Goal: Find specific page/section: Find specific page/section

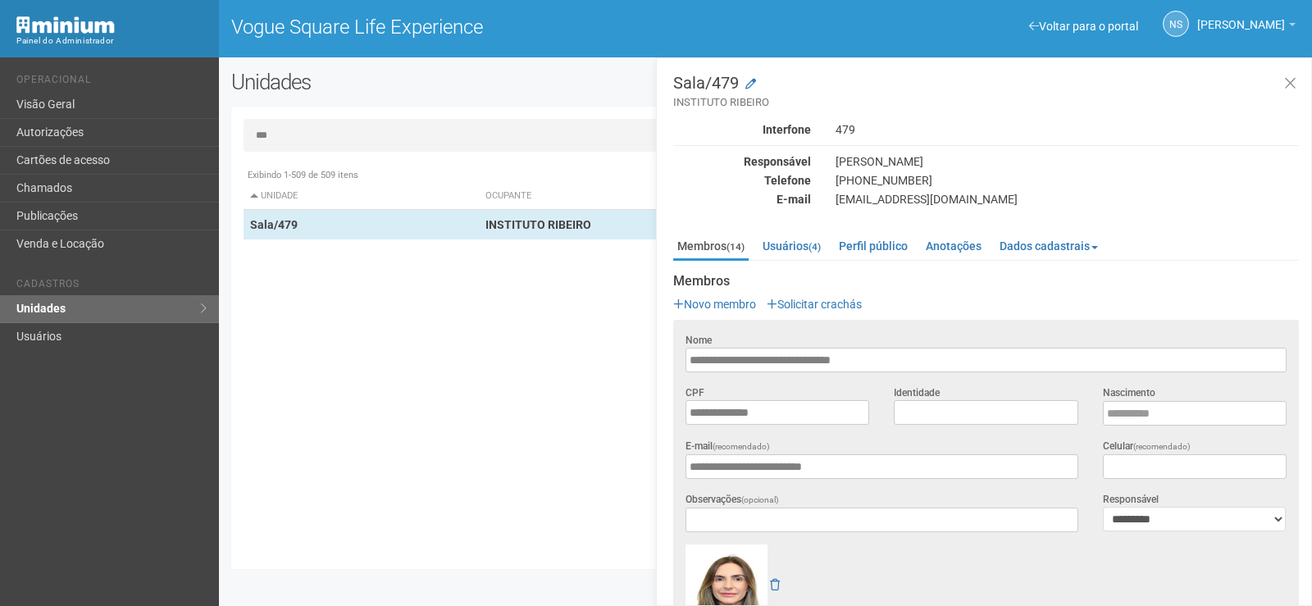
scroll to position [223, 0]
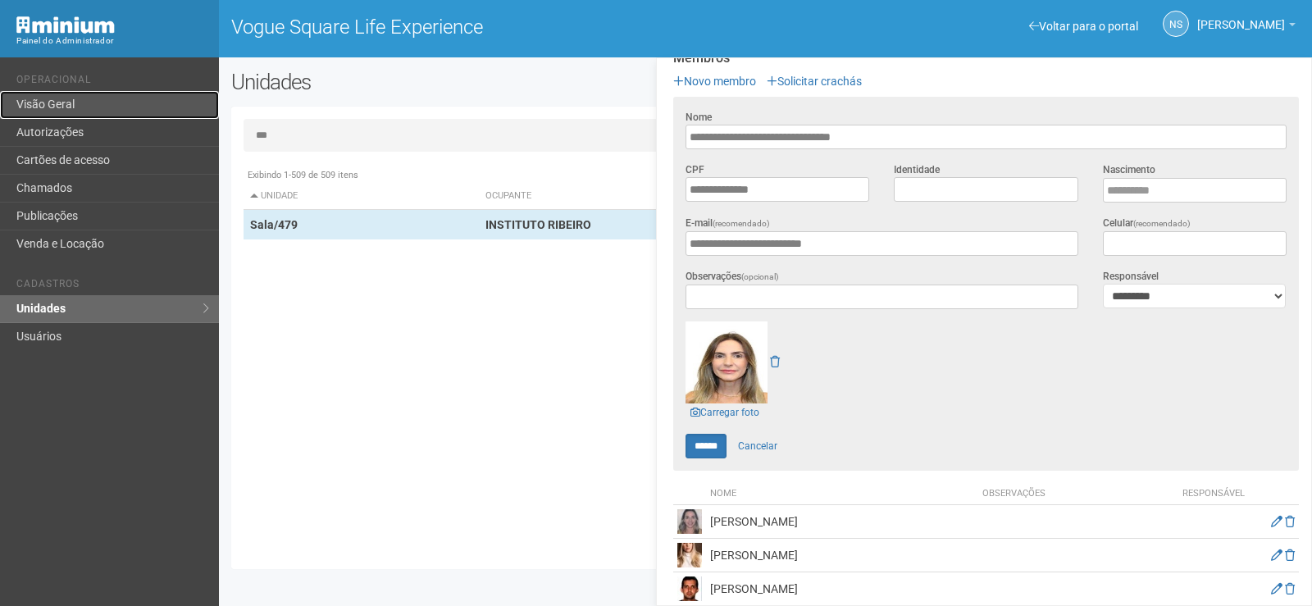
click at [136, 102] on link "Visão Geral" at bounding box center [109, 105] width 219 height 28
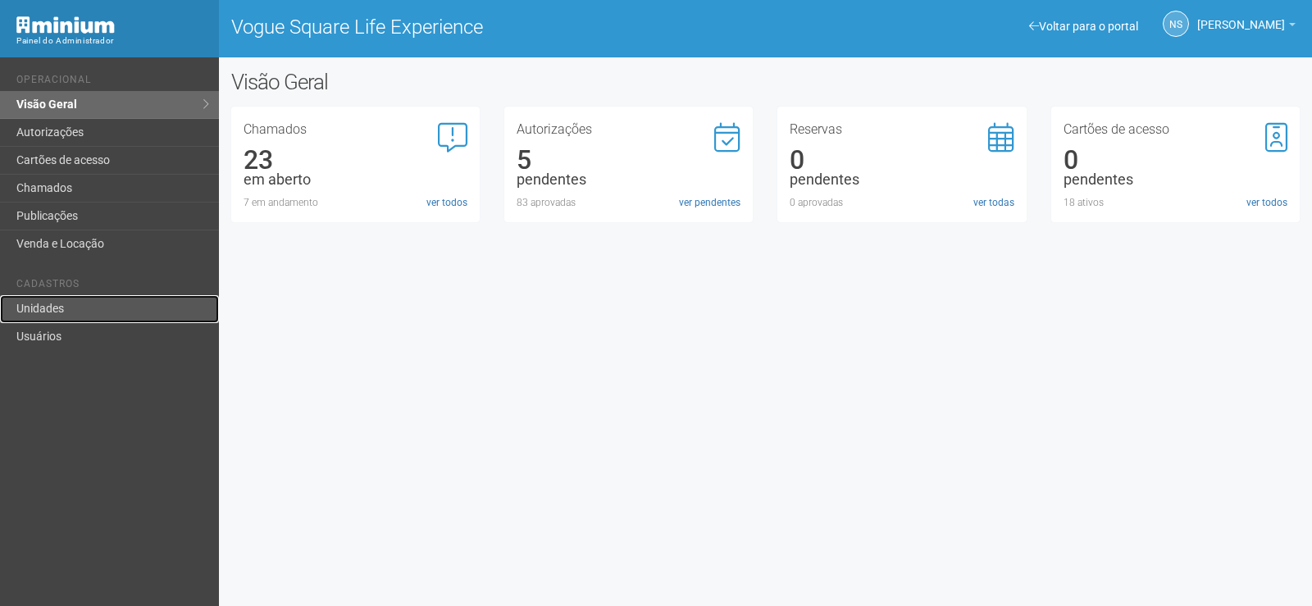
click at [125, 308] on link "Unidades" at bounding box center [109, 309] width 219 height 28
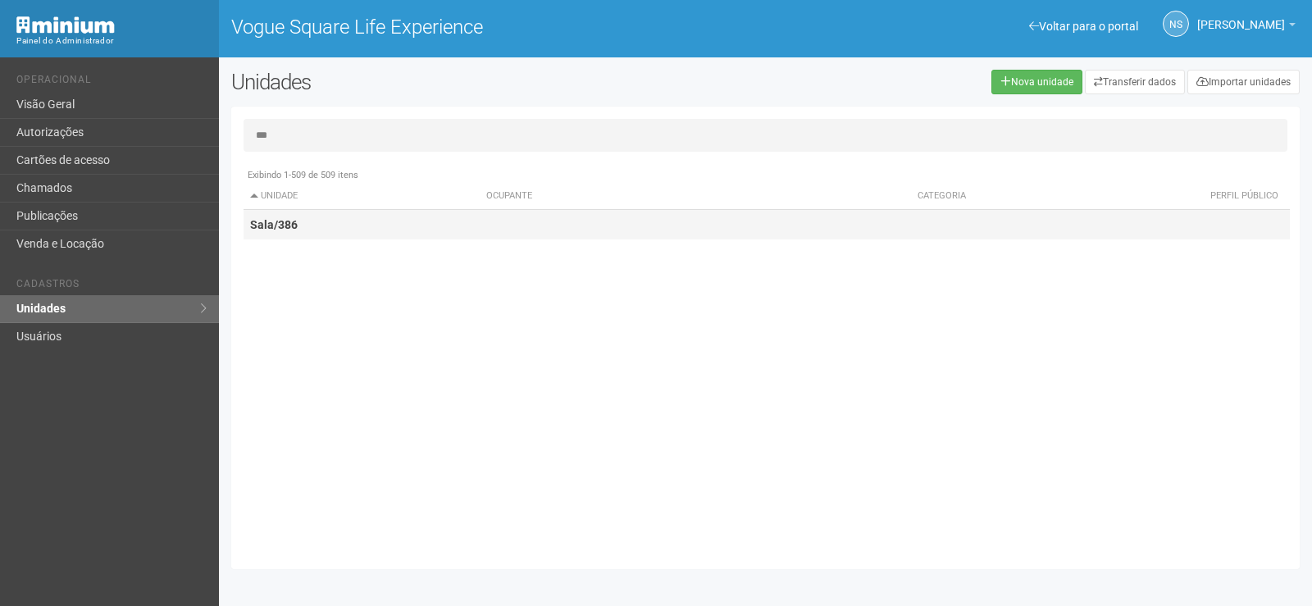
type input "***"
click at [464, 221] on td "Sala/386" at bounding box center [362, 225] width 236 height 30
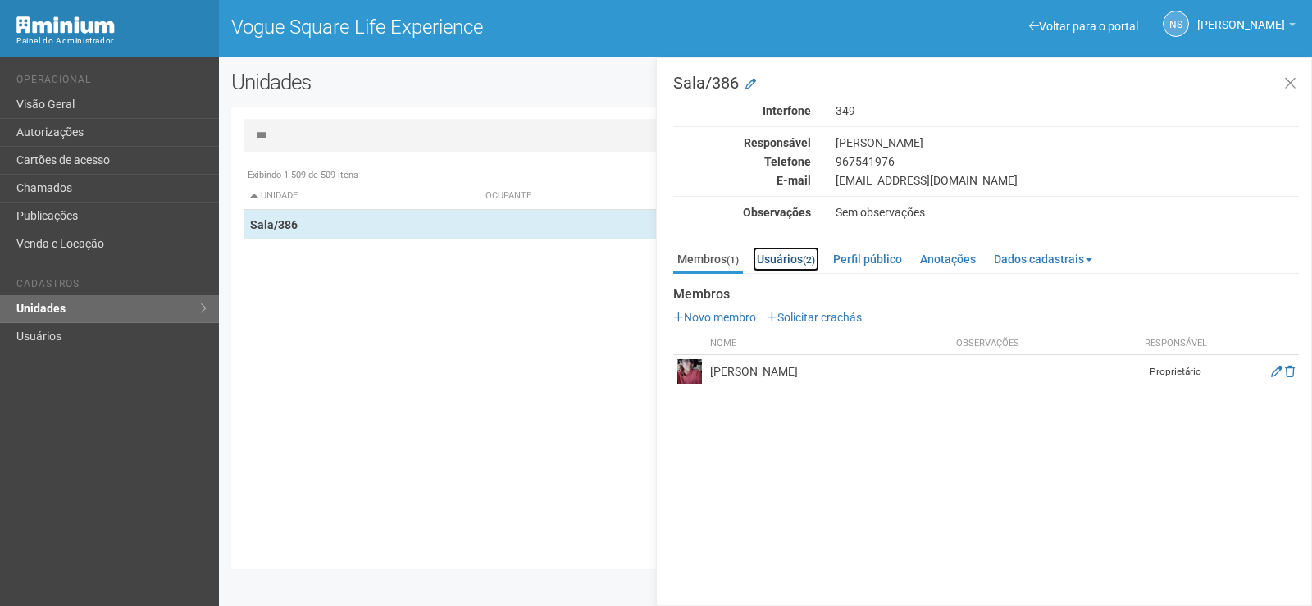
click at [795, 246] on div "Membros (1) Usuários (2) Perfil público Anotações Dados cadastrais Proprietário…" at bounding box center [986, 313] width 626 height 149
click at [795, 257] on link "Usuários (2)" at bounding box center [786, 259] width 66 height 25
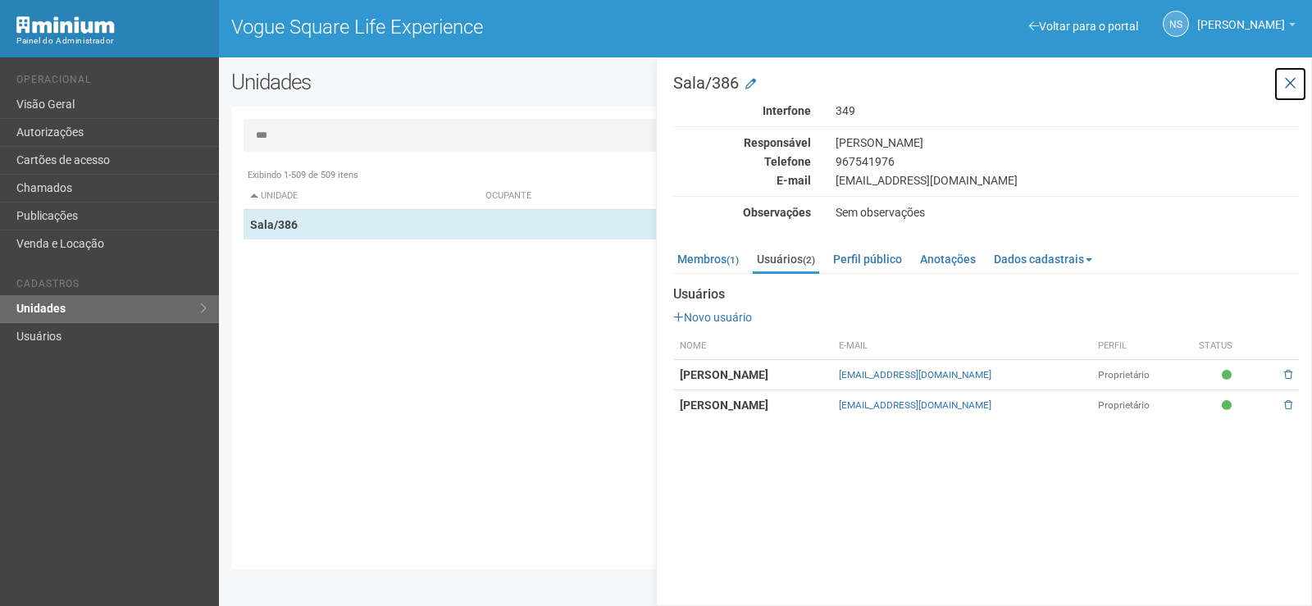
click at [1289, 74] on button at bounding box center [1291, 83] width 34 height 35
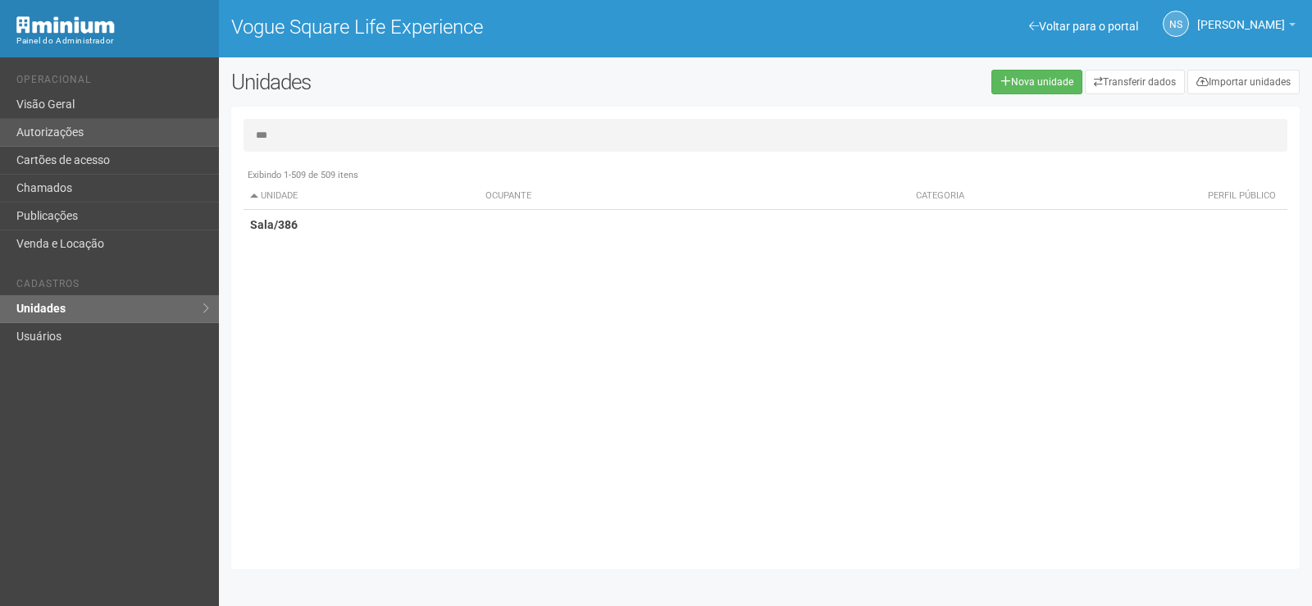
drag, startPoint x: 293, startPoint y: 139, endPoint x: 185, endPoint y: 139, distance: 108.2
click at [185, 139] on div "Voltar para o portal Operacional Visão Geral Autorizações Cartões de acesso Cha…" at bounding box center [656, 331] width 1312 height 549
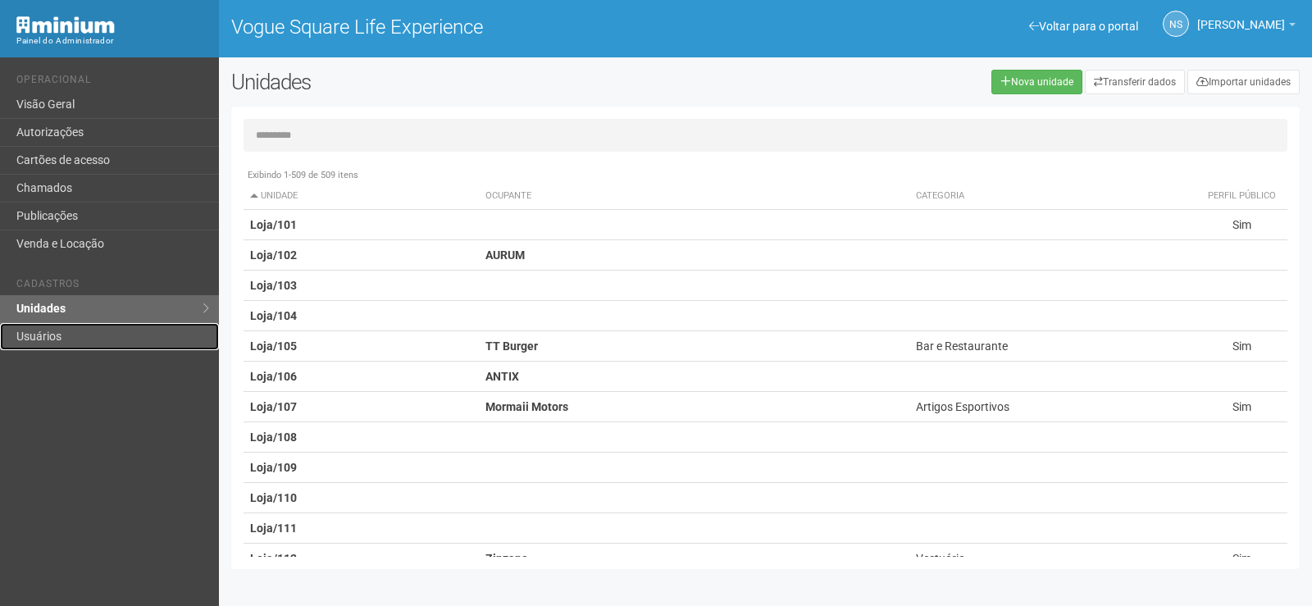
click at [171, 328] on link "Usuários" at bounding box center [109, 336] width 219 height 27
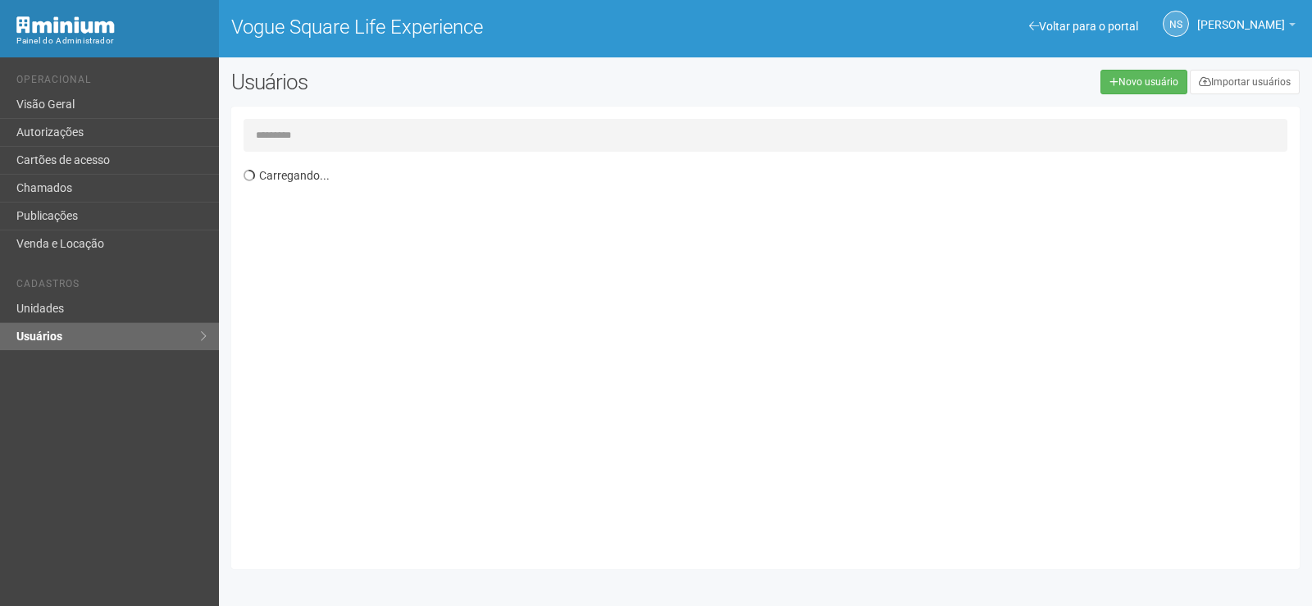
click at [289, 134] on input "text" at bounding box center [766, 135] width 1044 height 33
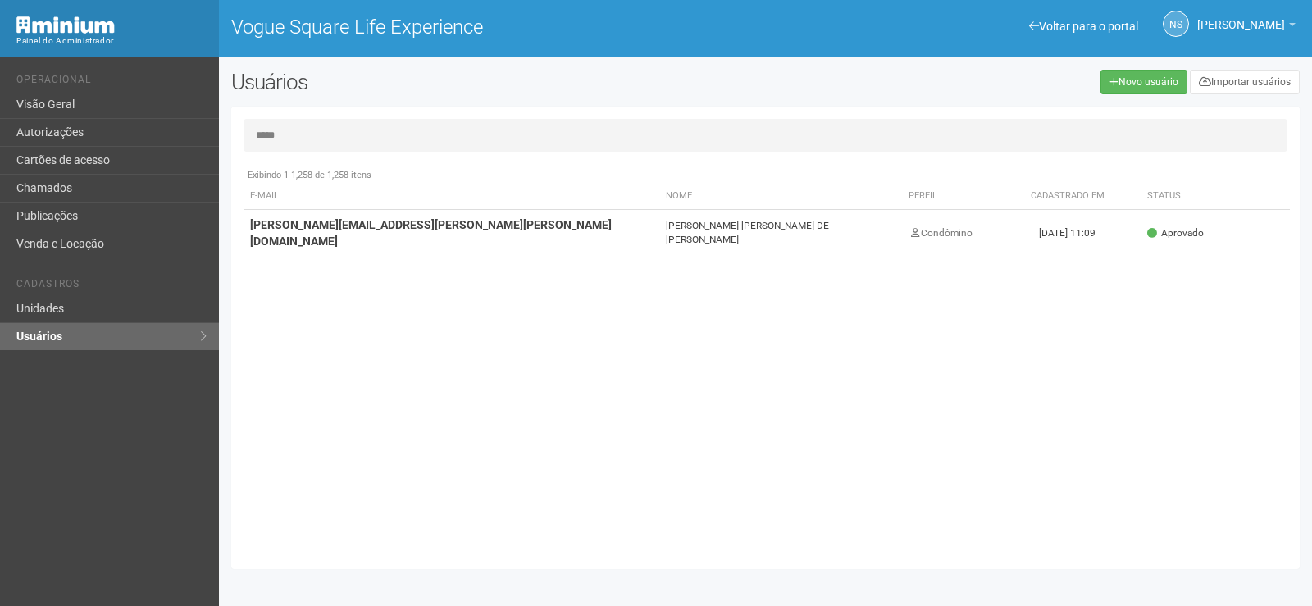
type input "*****"
click at [742, 221] on td "MARIO ARTUR DE PAULA CORRÊA" at bounding box center [780, 233] width 243 height 47
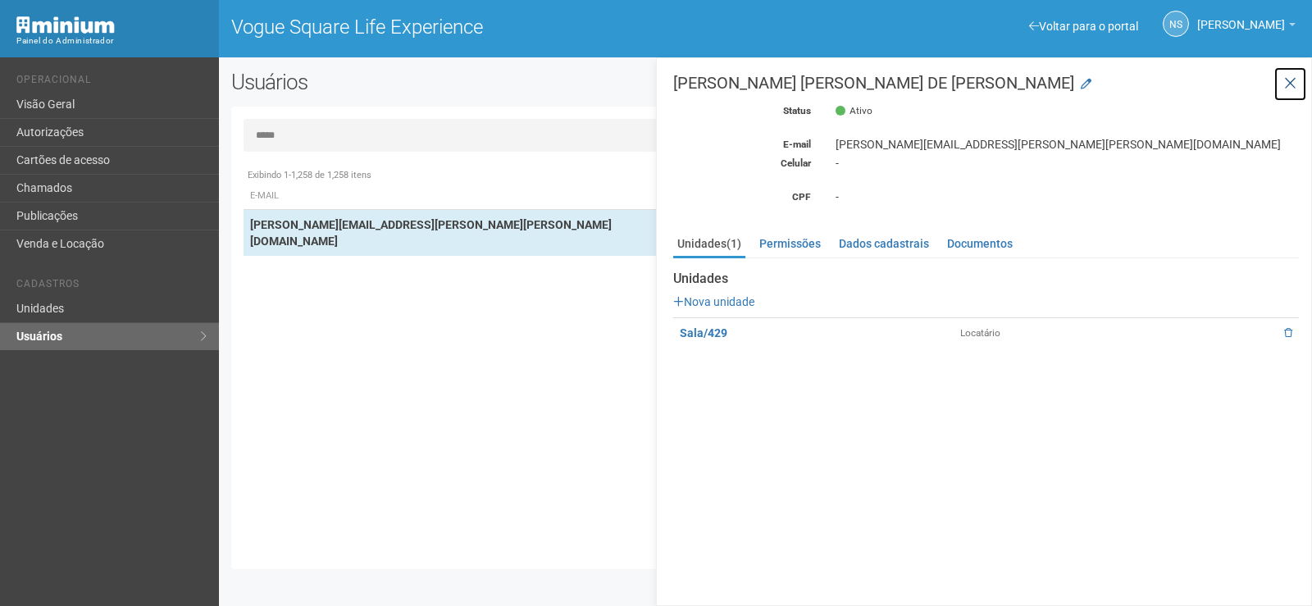
click at [1287, 84] on icon at bounding box center [1290, 83] width 12 height 16
